Goal: Find specific page/section: Find specific page/section

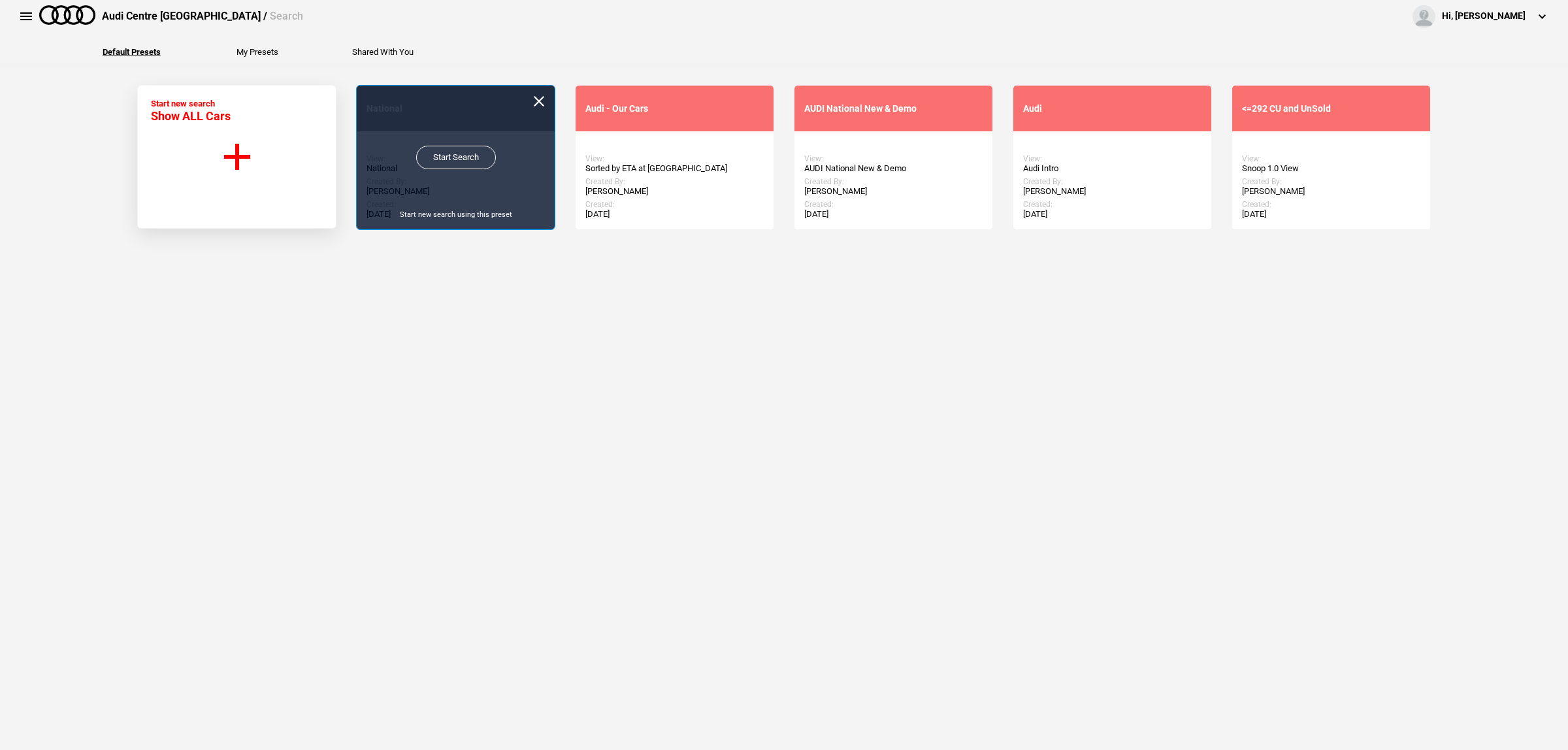
click at [448, 167] on link "Start Search" at bounding box center [456, 158] width 80 height 24
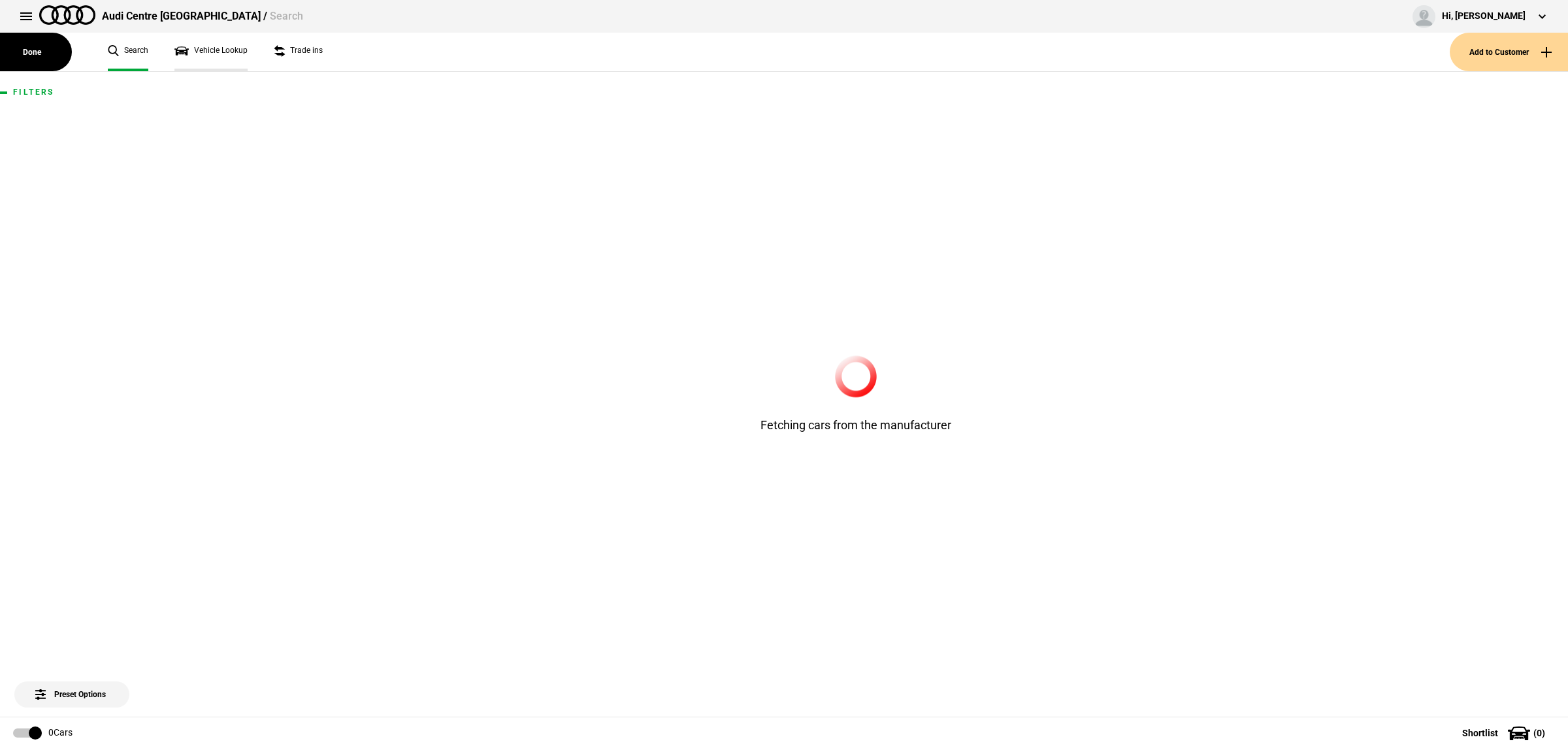
click at [210, 47] on link "Vehicle Lookup" at bounding box center [210, 52] width 73 height 39
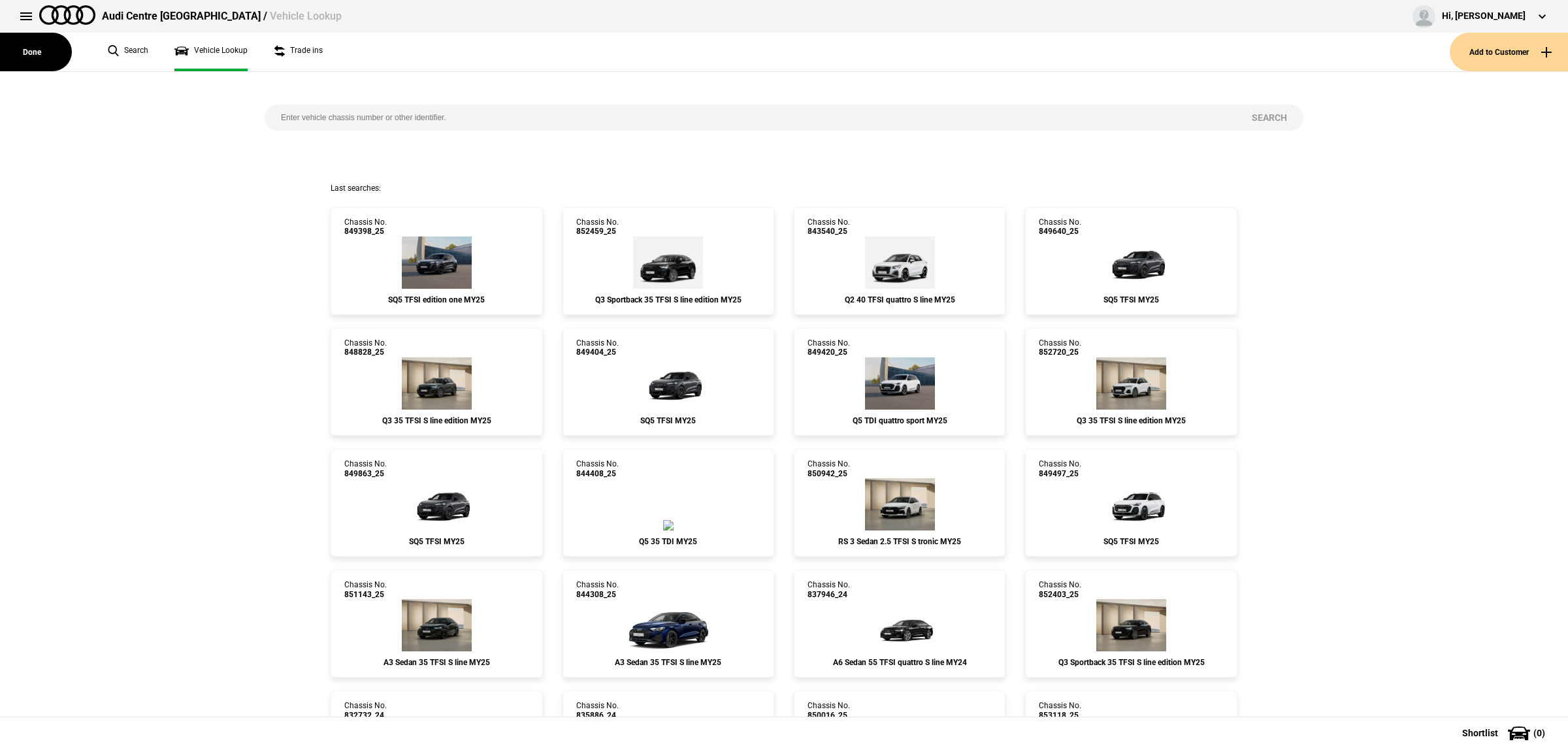
click at [461, 122] on input "search" at bounding box center [750, 117] width 971 height 26
paste input "851890"
type input "851890"
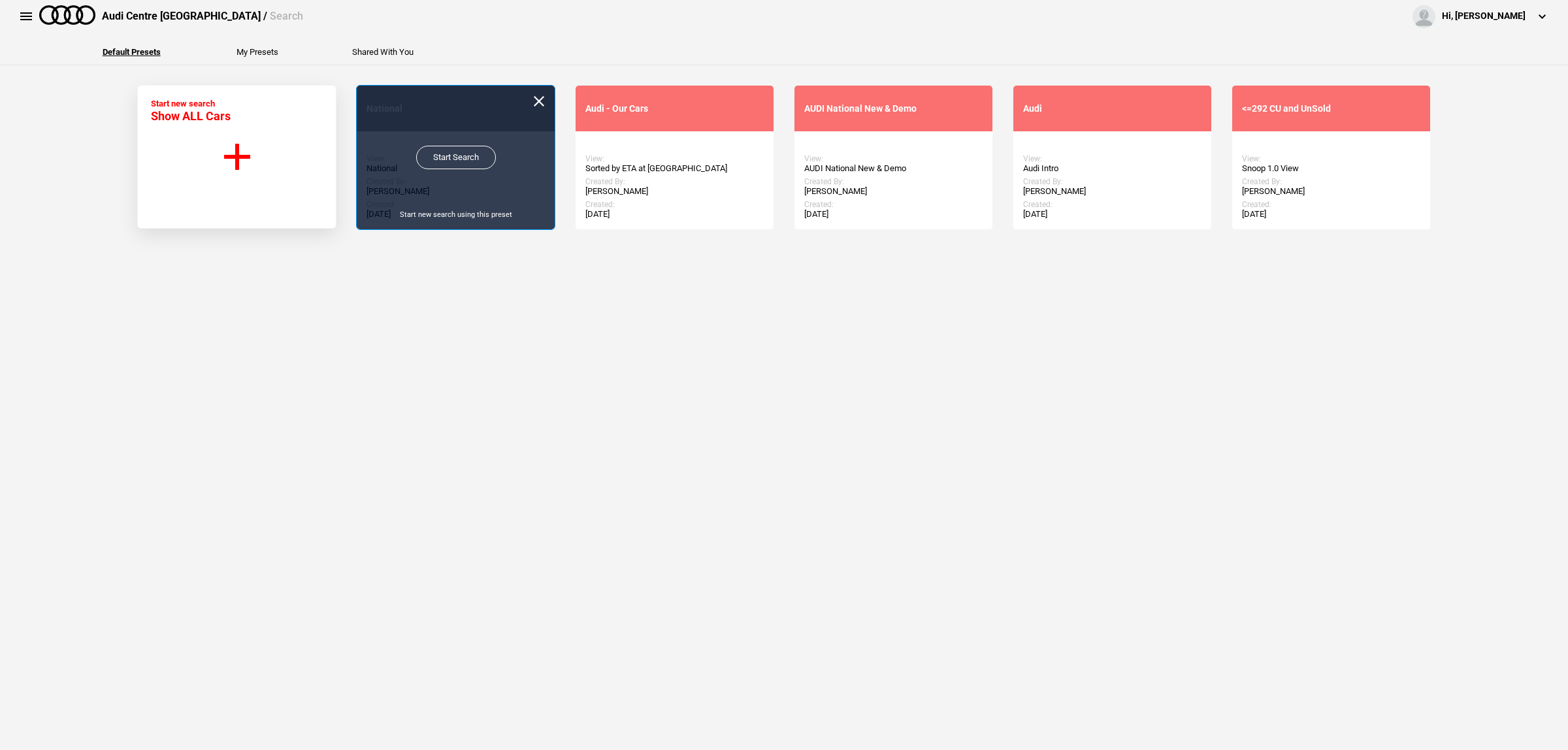
click at [429, 165] on link "Start Search" at bounding box center [456, 158] width 80 height 24
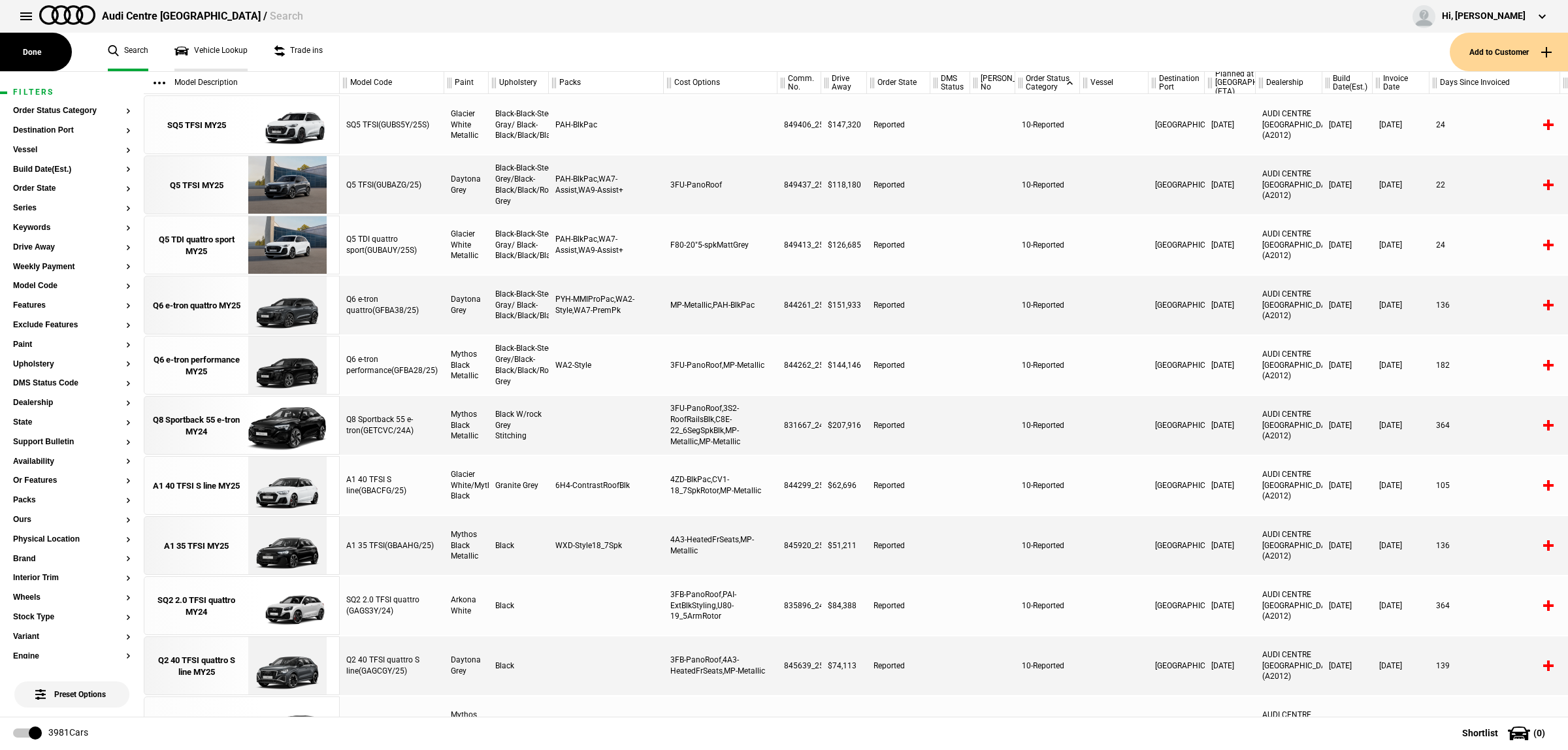
click at [226, 51] on link "Vehicle Lookup" at bounding box center [210, 52] width 73 height 39
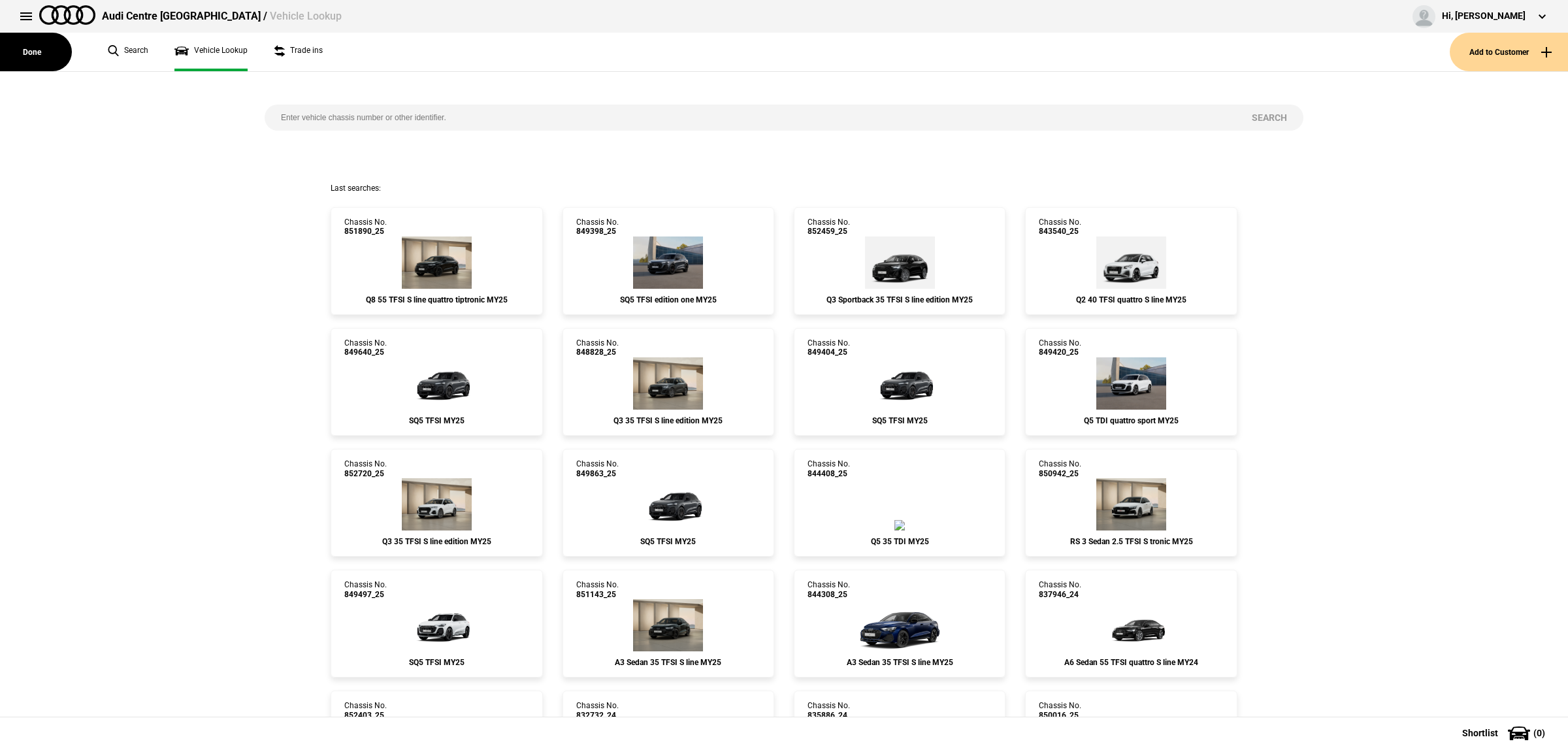
click at [342, 121] on input "search" at bounding box center [750, 117] width 971 height 26
paste input "853033"
type input "853033"
